Goal: Task Accomplishment & Management: Manage account settings

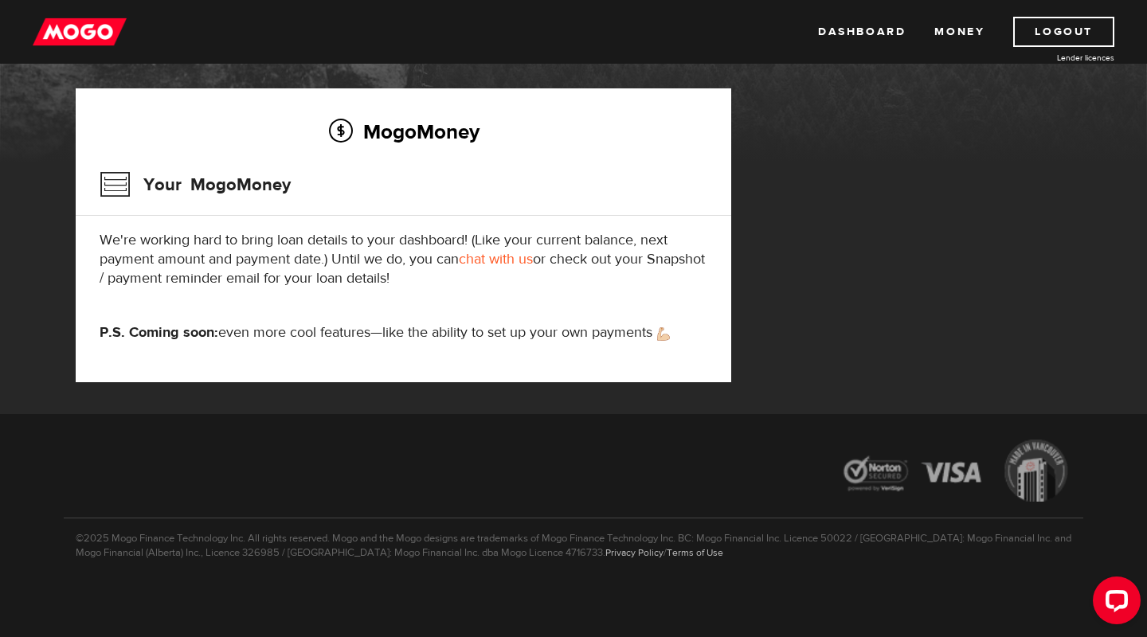
scroll to position [195, 0]
click at [884, 22] on link "Dashboard" at bounding box center [862, 32] width 88 height 30
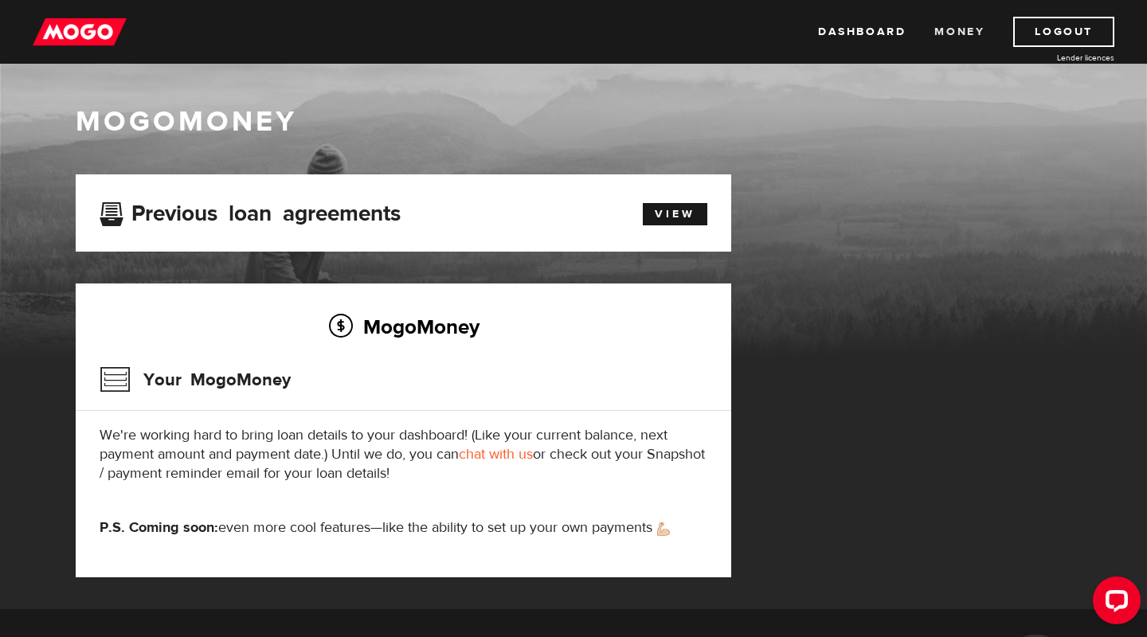
click at [964, 37] on link "Money" at bounding box center [959, 32] width 50 height 30
click at [667, 205] on link "View" at bounding box center [675, 214] width 65 height 22
click at [472, 530] on p "P.S. Coming soon: even more cool features—like the ability to set up your own p…" at bounding box center [404, 527] width 608 height 19
click at [1056, 39] on link "Logout" at bounding box center [1063, 32] width 101 height 30
click at [1059, 36] on link "Logout" at bounding box center [1063, 32] width 101 height 30
